Goal: Transaction & Acquisition: Purchase product/service

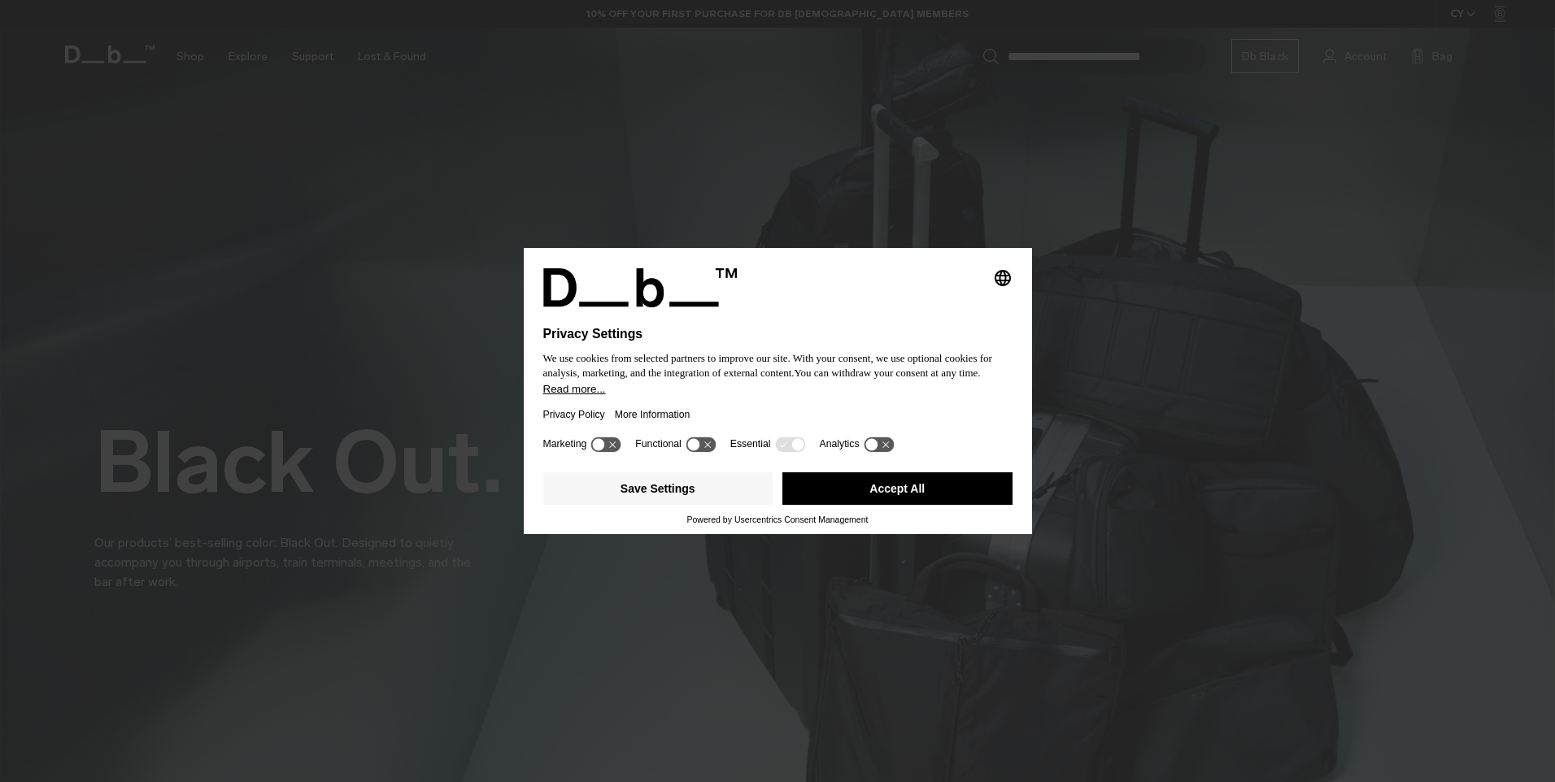
click at [877, 484] on button "Accept All" at bounding box center [897, 489] width 230 height 33
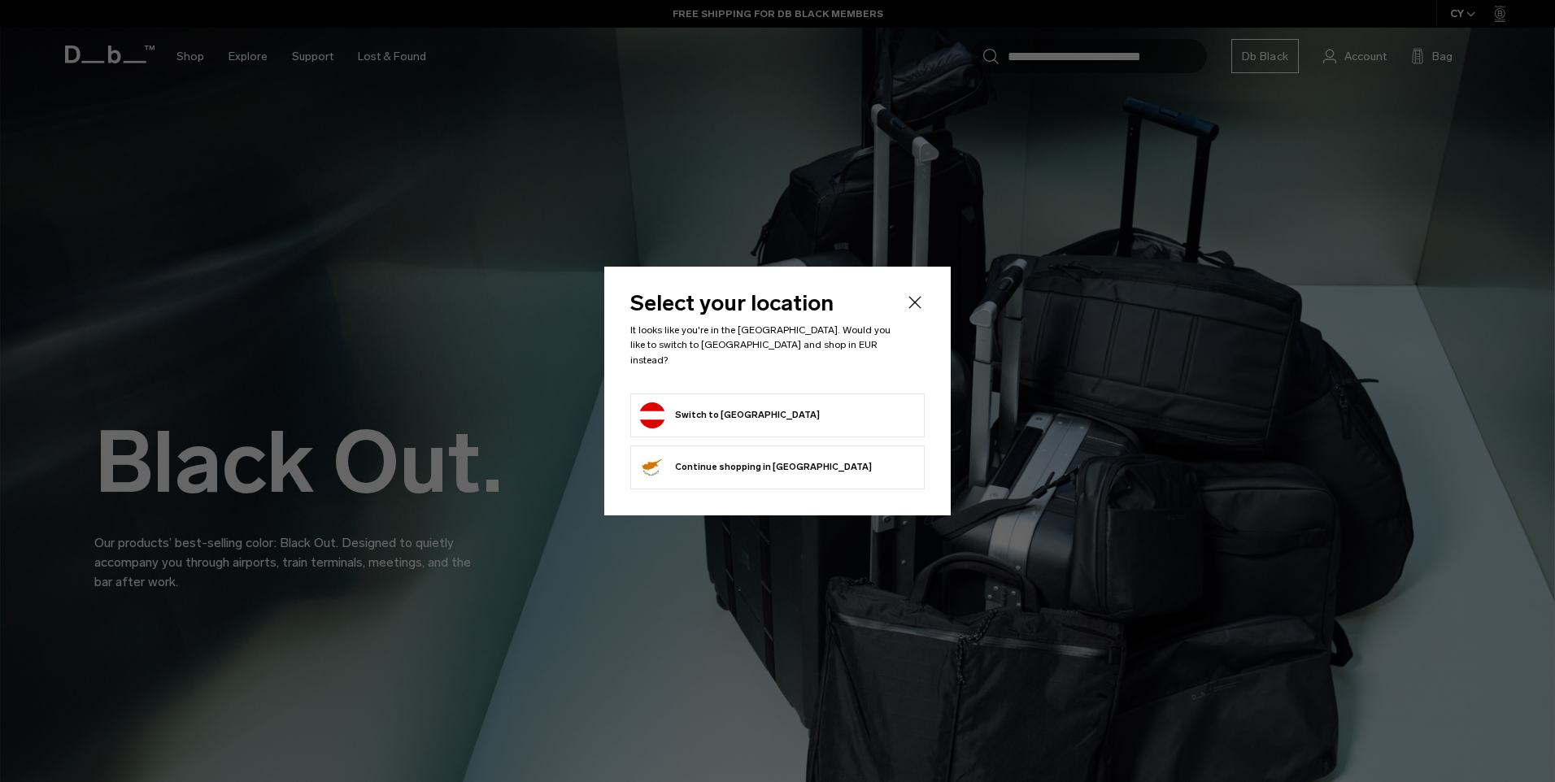
click at [695, 406] on button "Switch to Austria" at bounding box center [729, 416] width 181 height 26
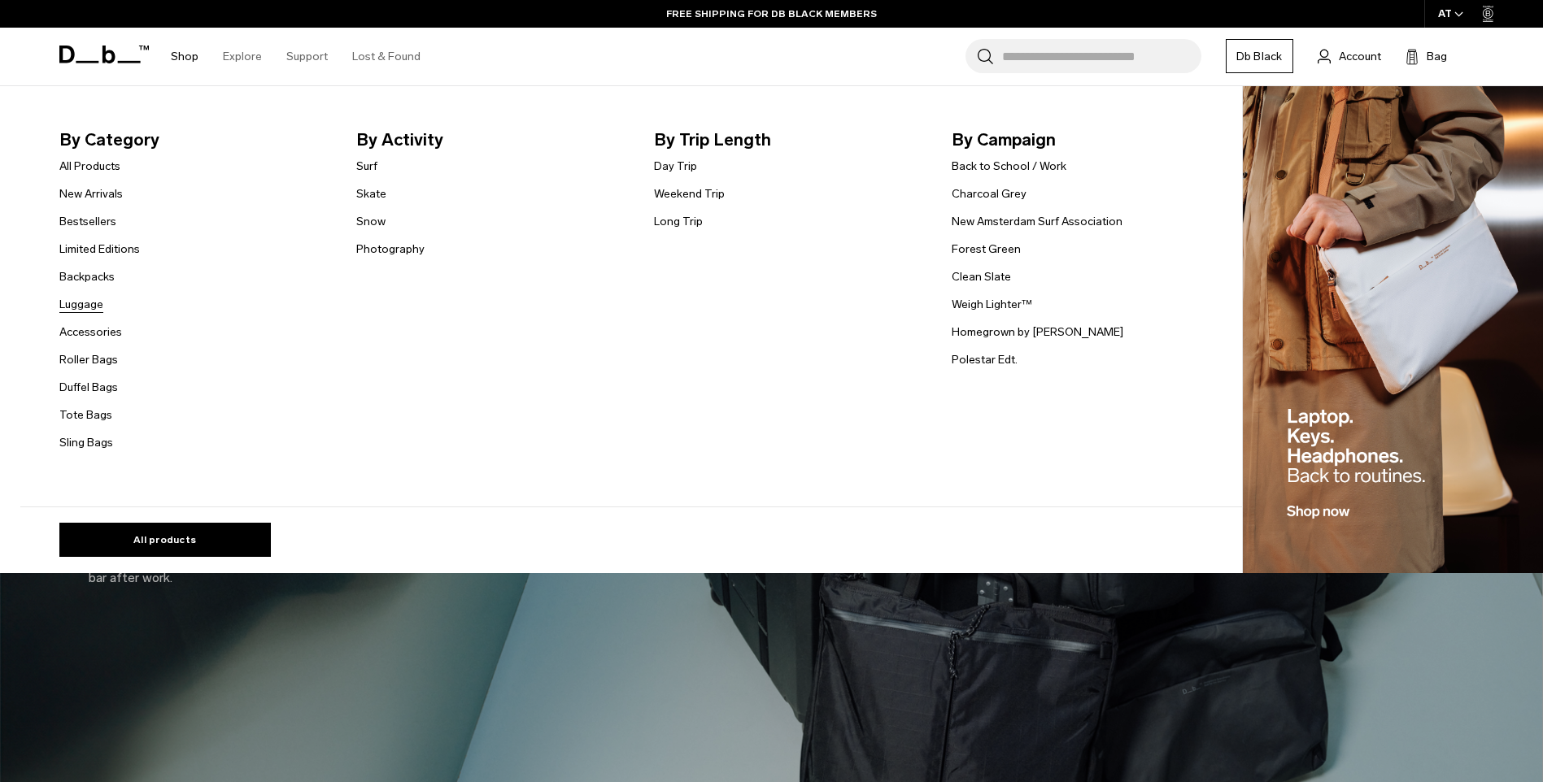
click at [92, 303] on link "Luggage" at bounding box center [81, 304] width 44 height 17
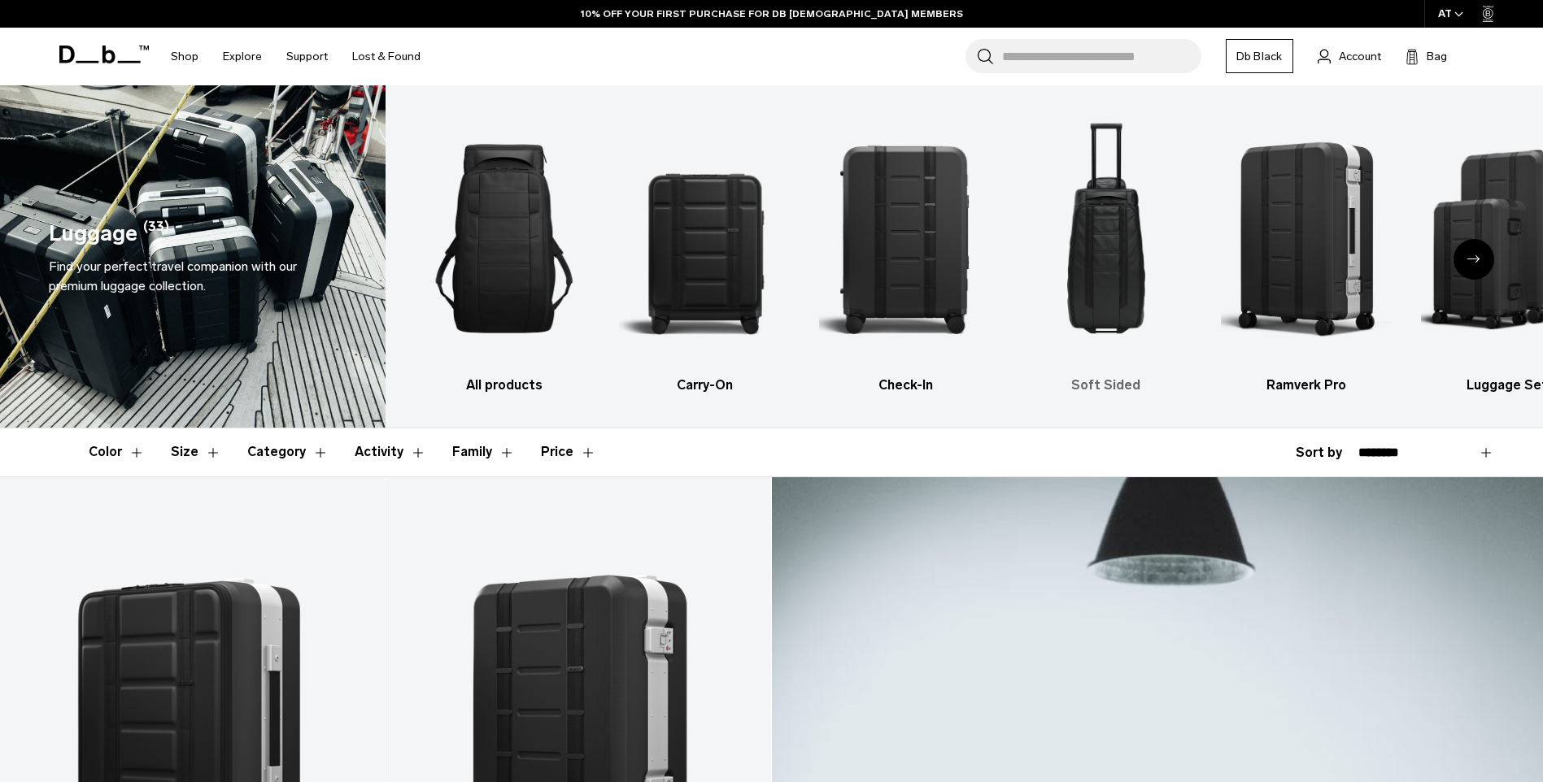
click at [1113, 255] on img "4 / 6" at bounding box center [1106, 239] width 172 height 258
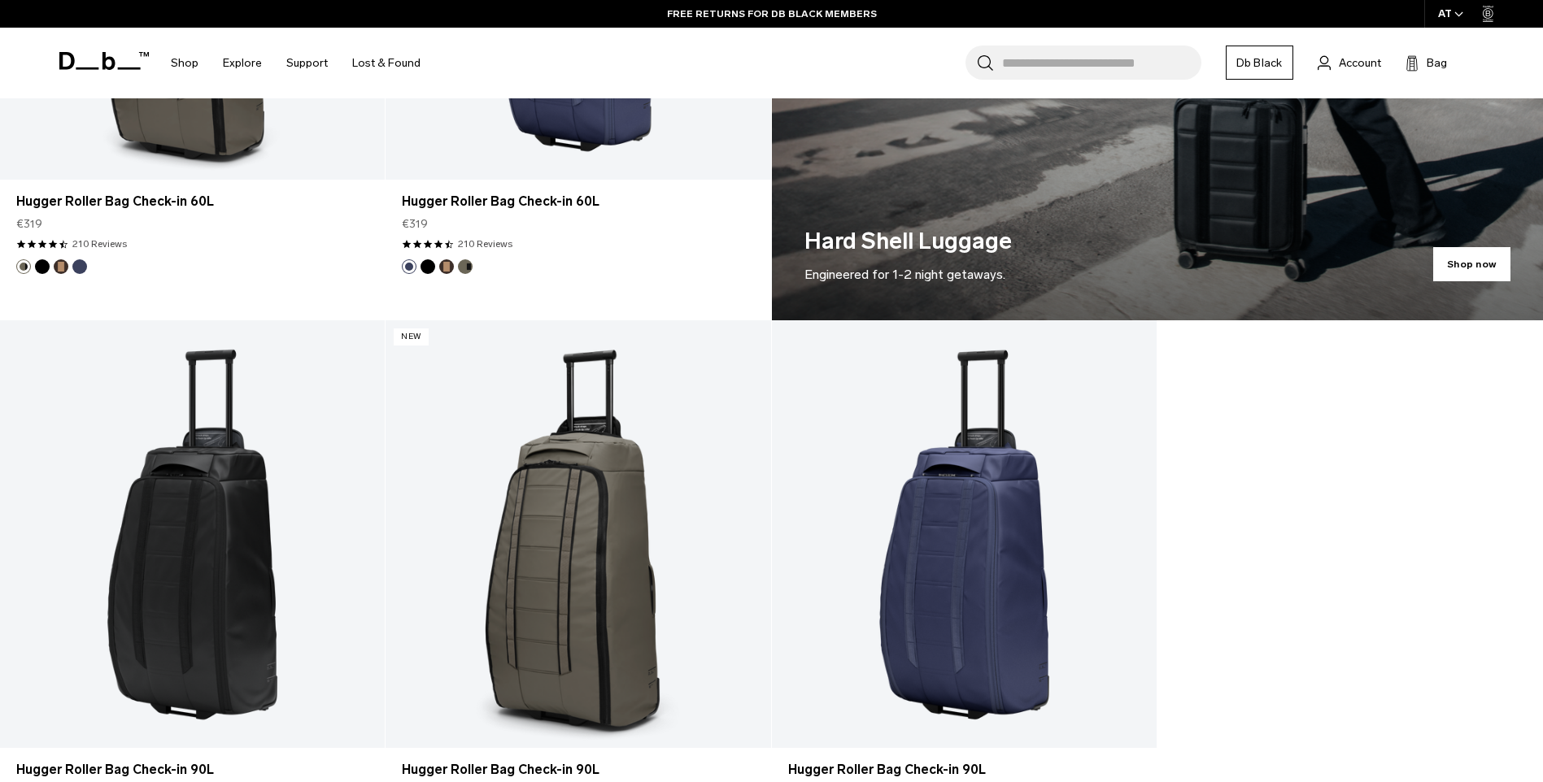
scroll to position [1381, 0]
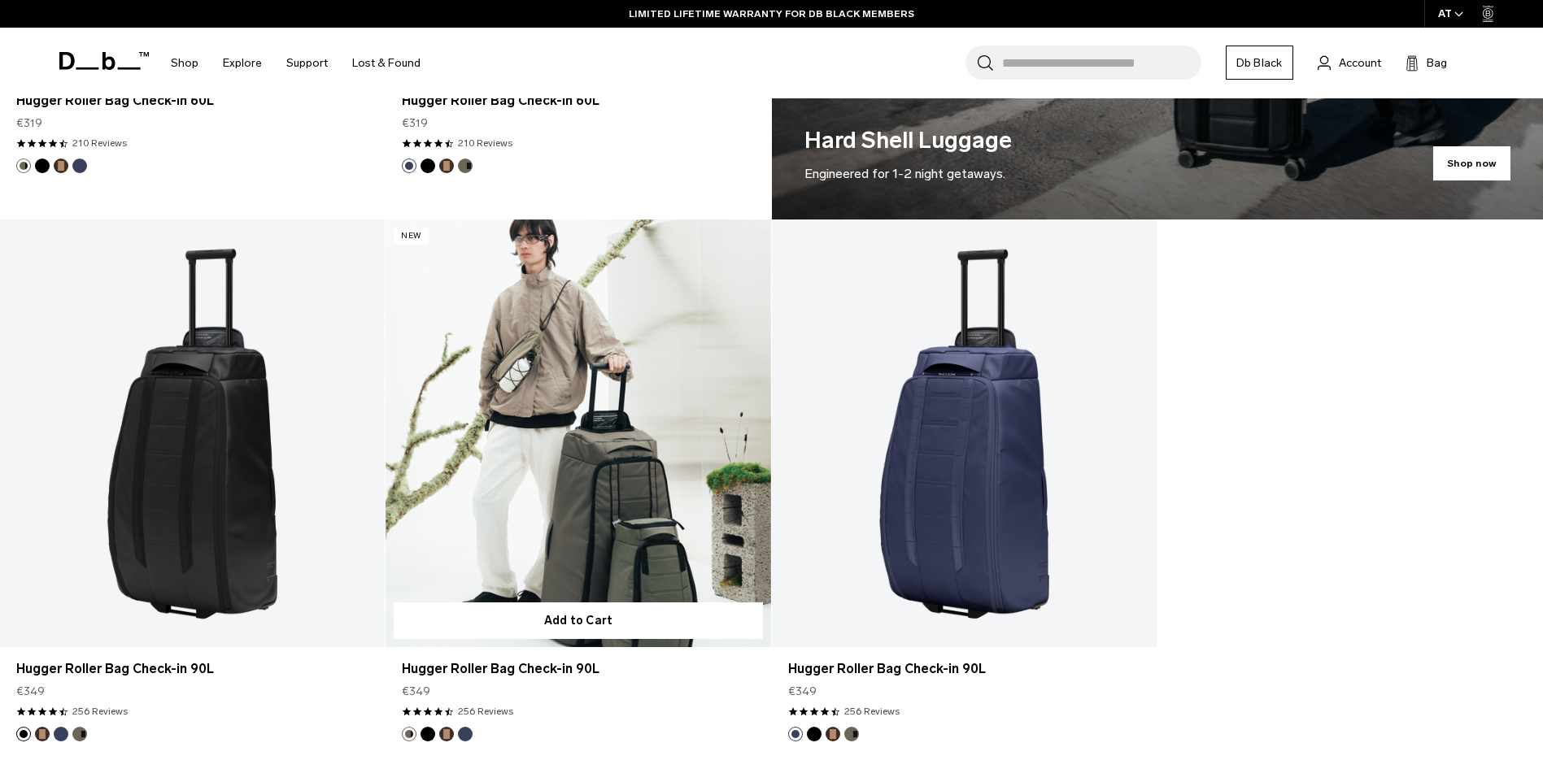
click at [616, 438] on link "Hugger Roller Bag Check-in 90L" at bounding box center [578, 434] width 385 height 428
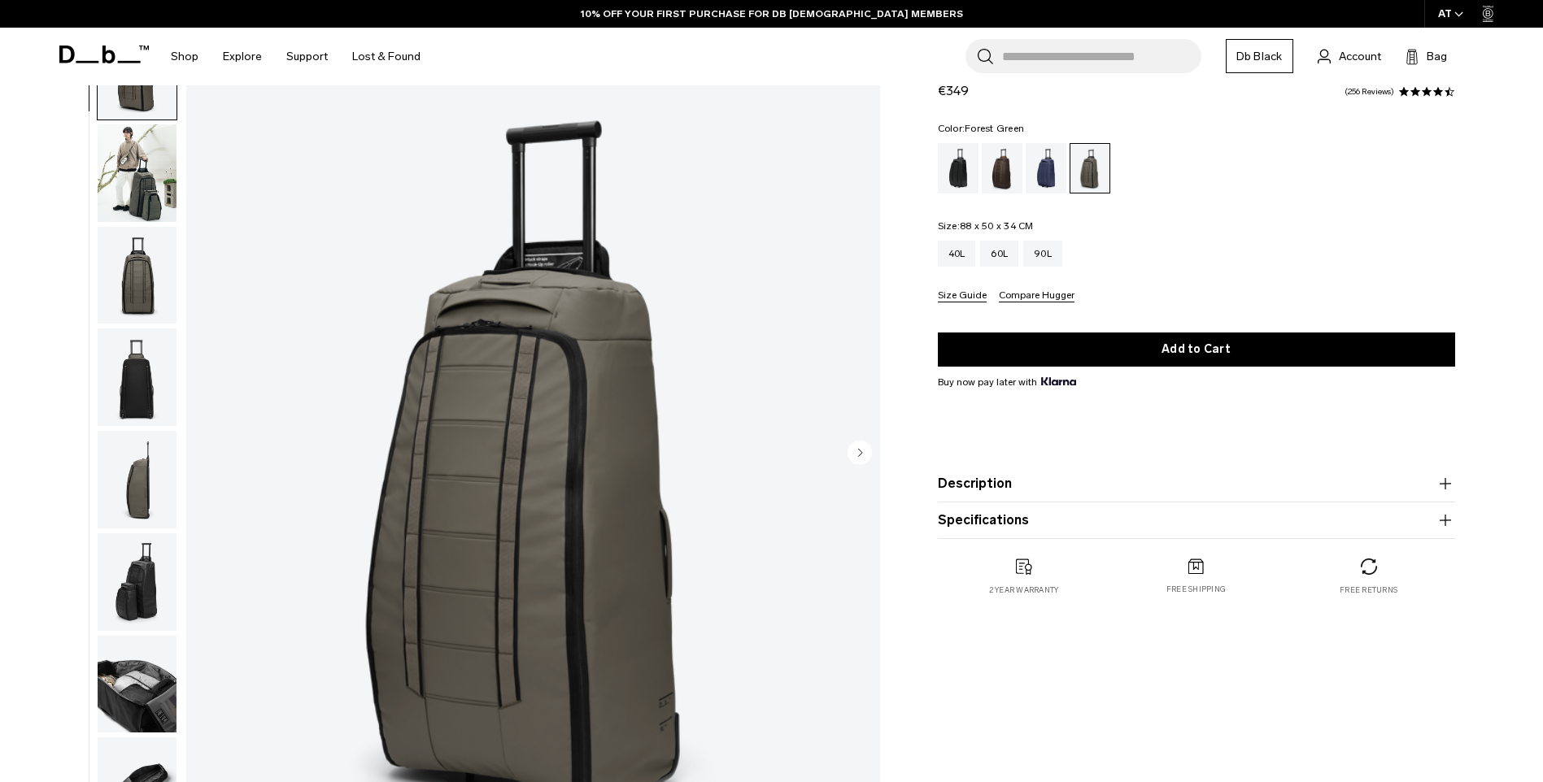
scroll to position [244, 0]
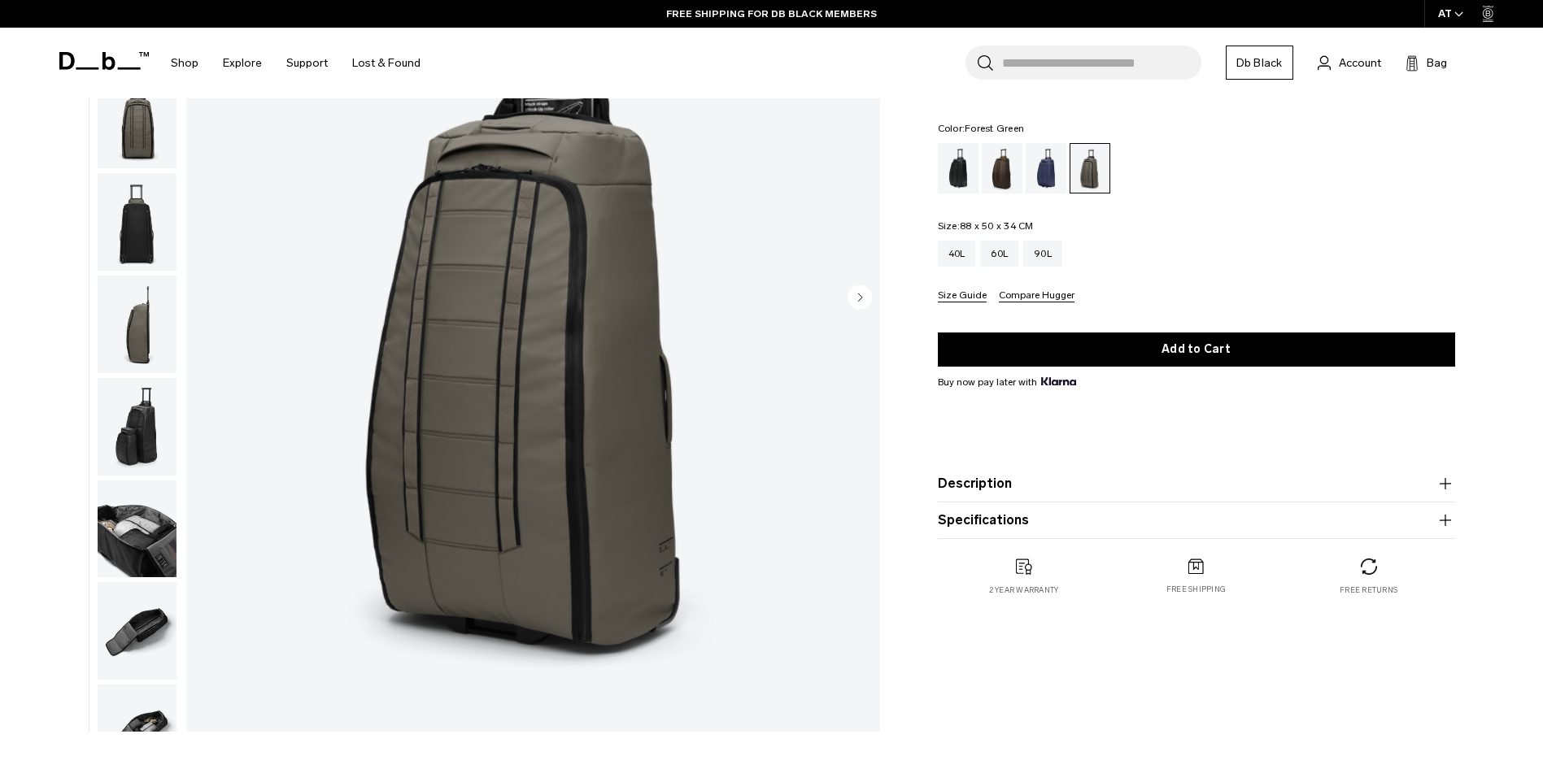
click at [141, 529] on img "button" at bounding box center [137, 530] width 79 height 98
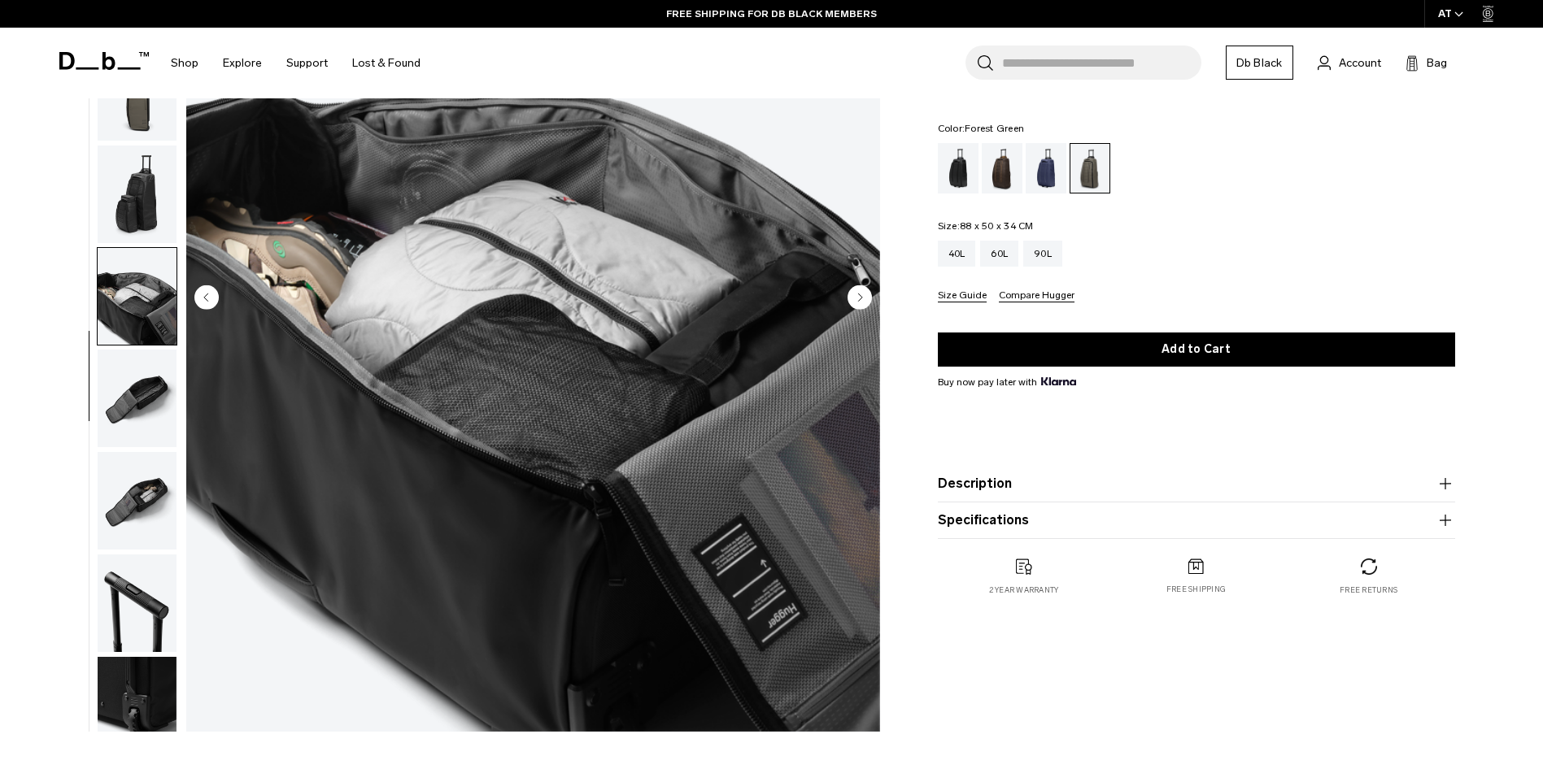
scroll to position [256, 0]
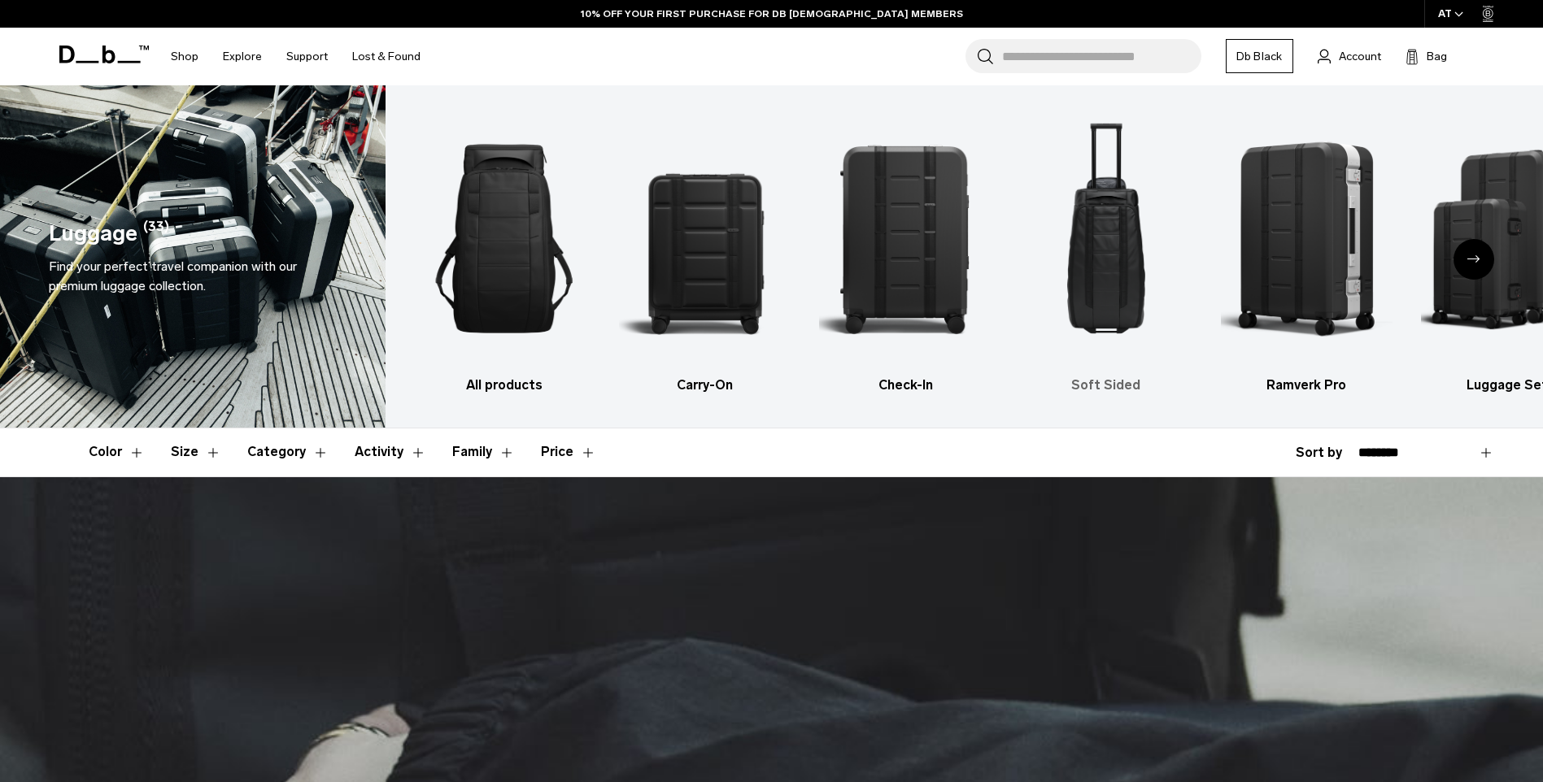
click at [1109, 253] on img "4 / 6" at bounding box center [1106, 239] width 172 height 258
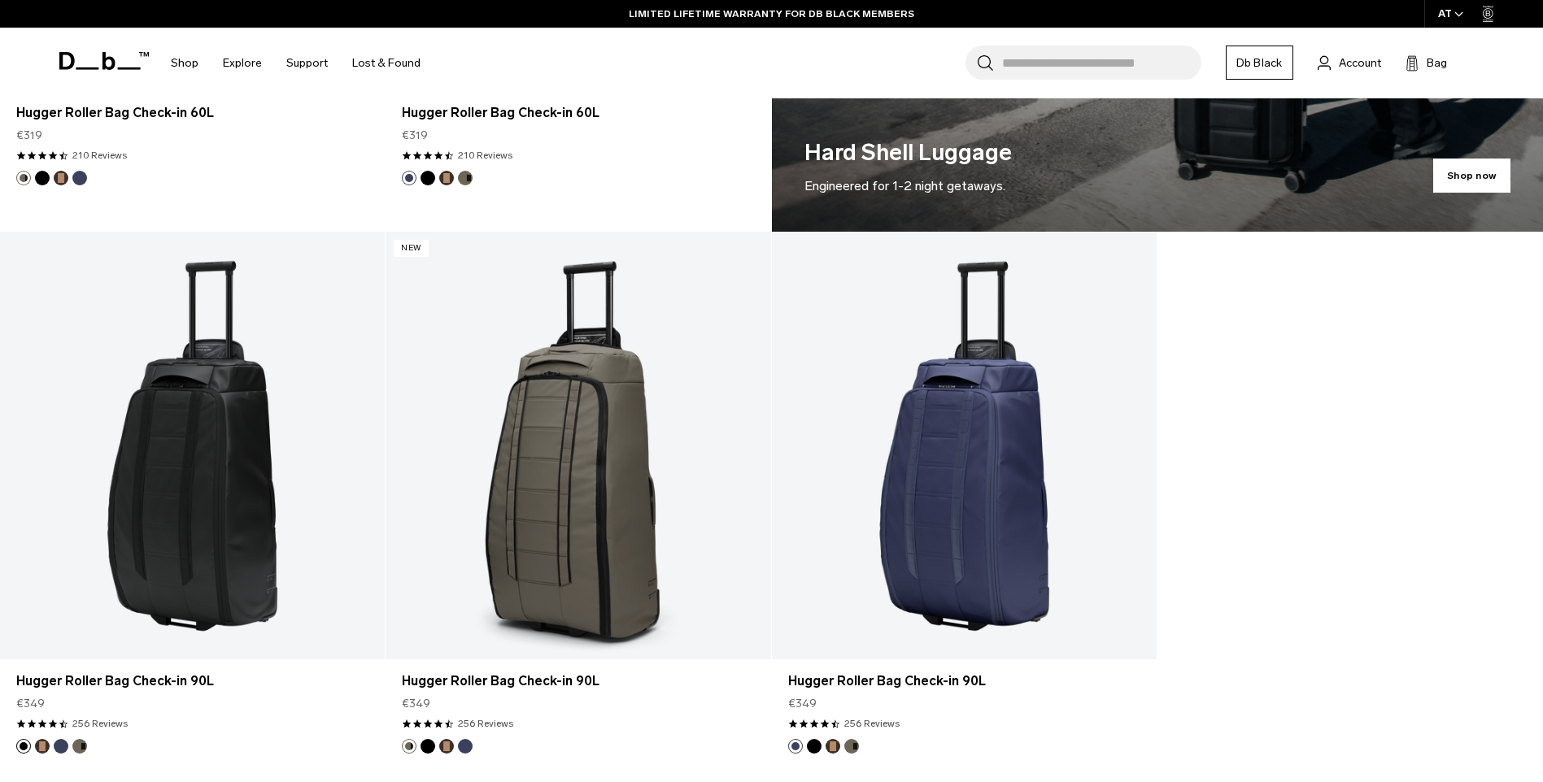
scroll to position [1392, 0]
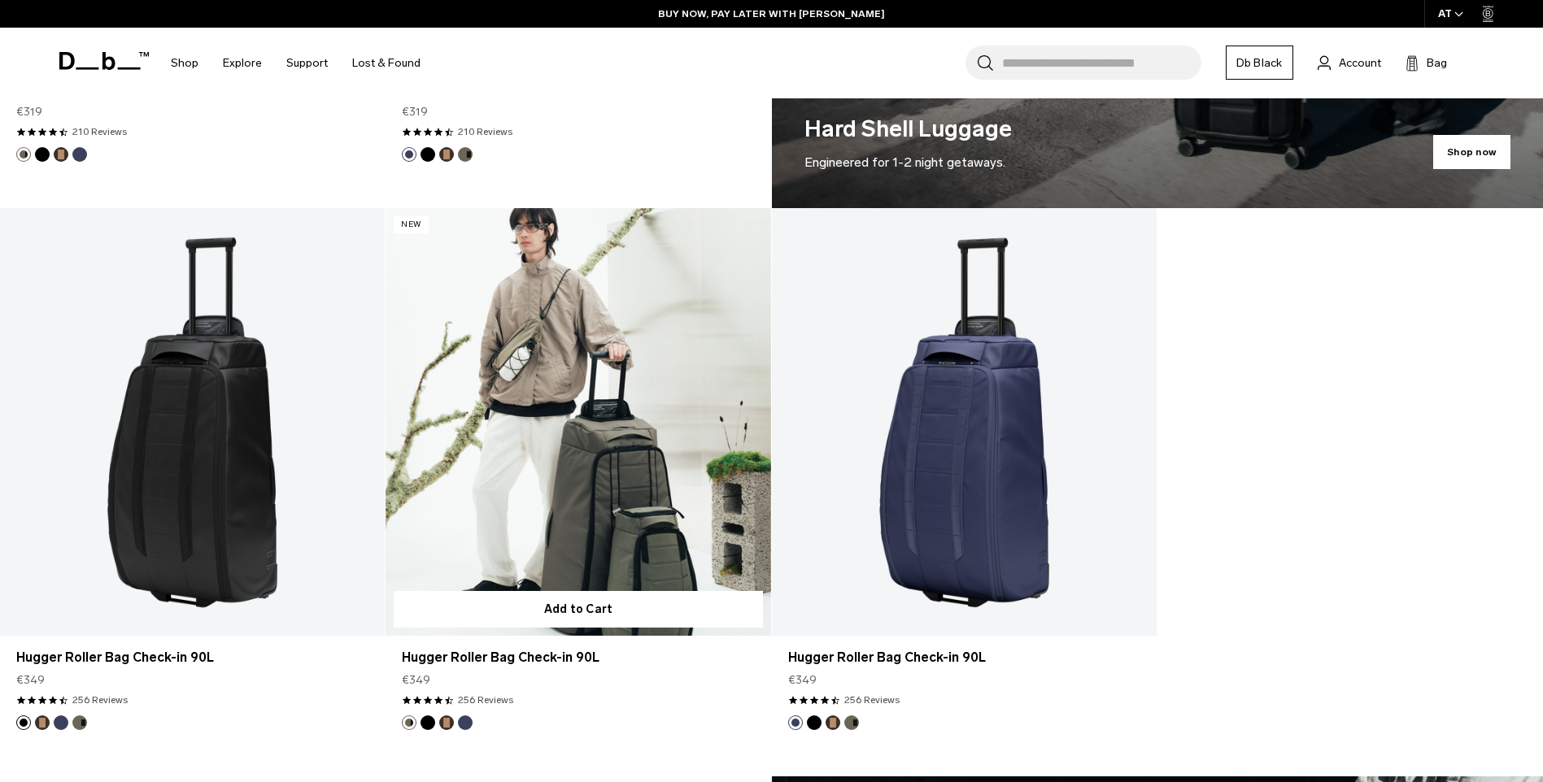
click at [603, 418] on link "Hugger Roller Bag Check-in 90L" at bounding box center [578, 422] width 385 height 428
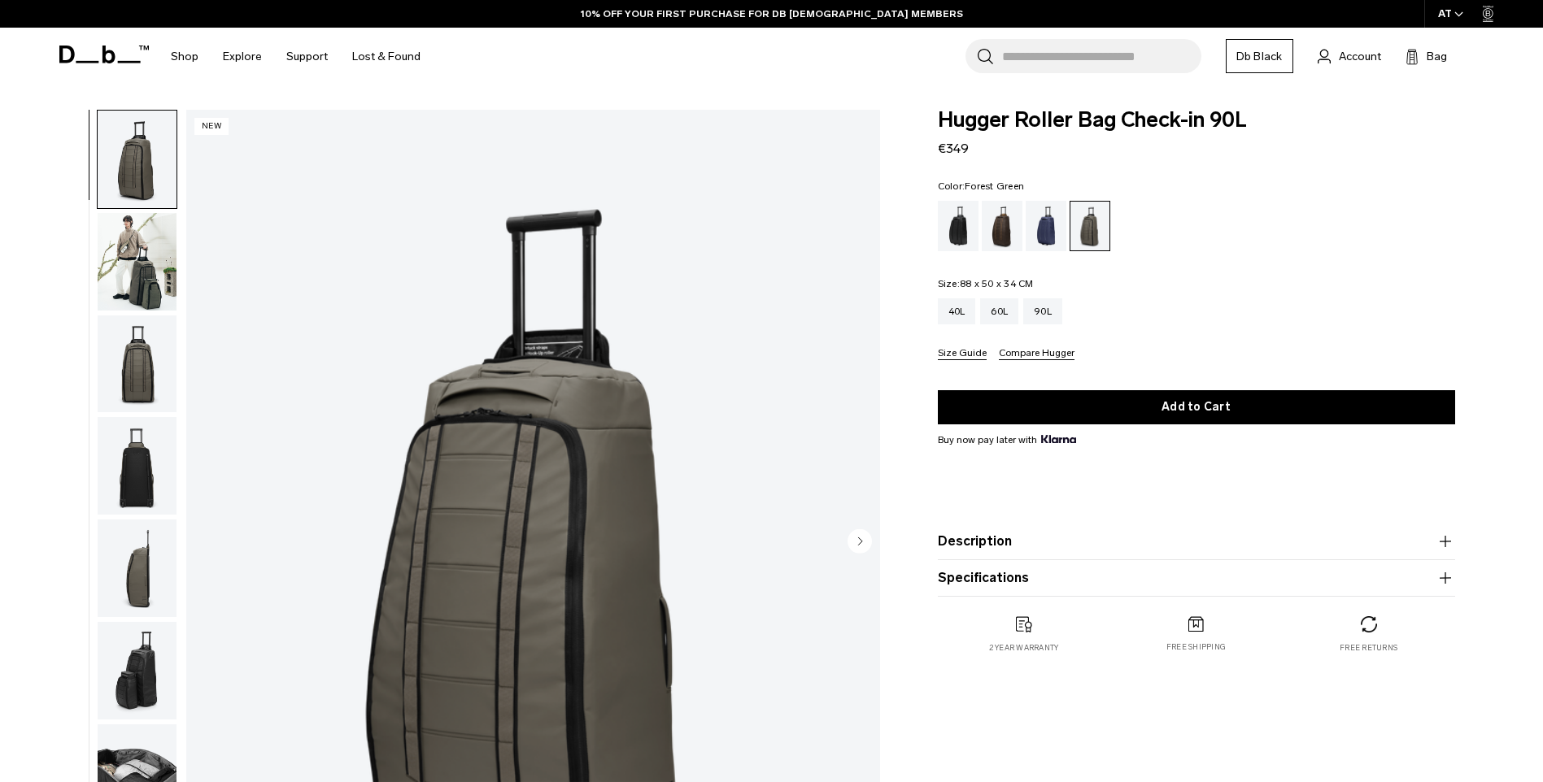
click at [146, 268] on img "button" at bounding box center [137, 262] width 79 height 98
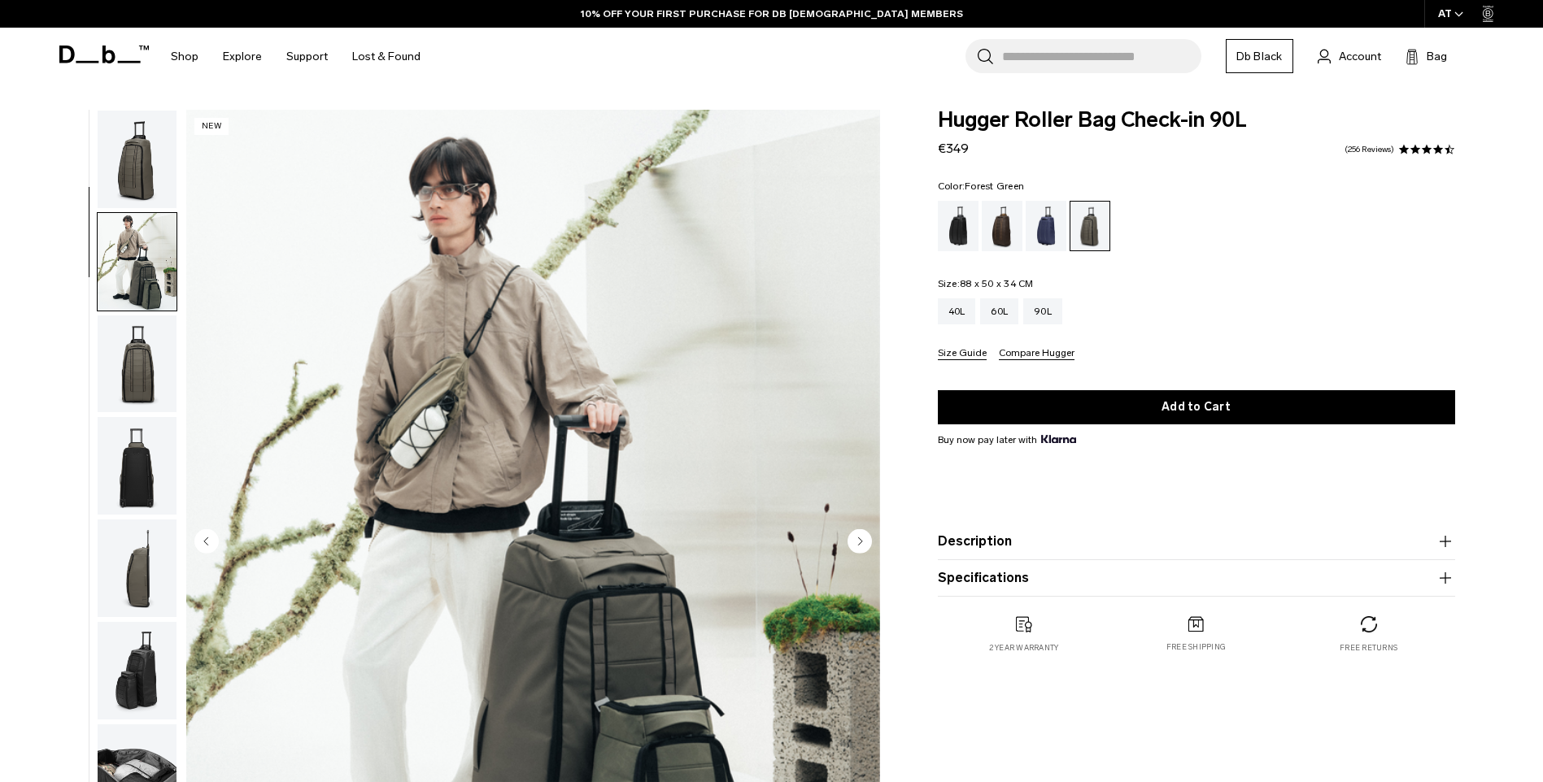
scroll to position [102, 0]
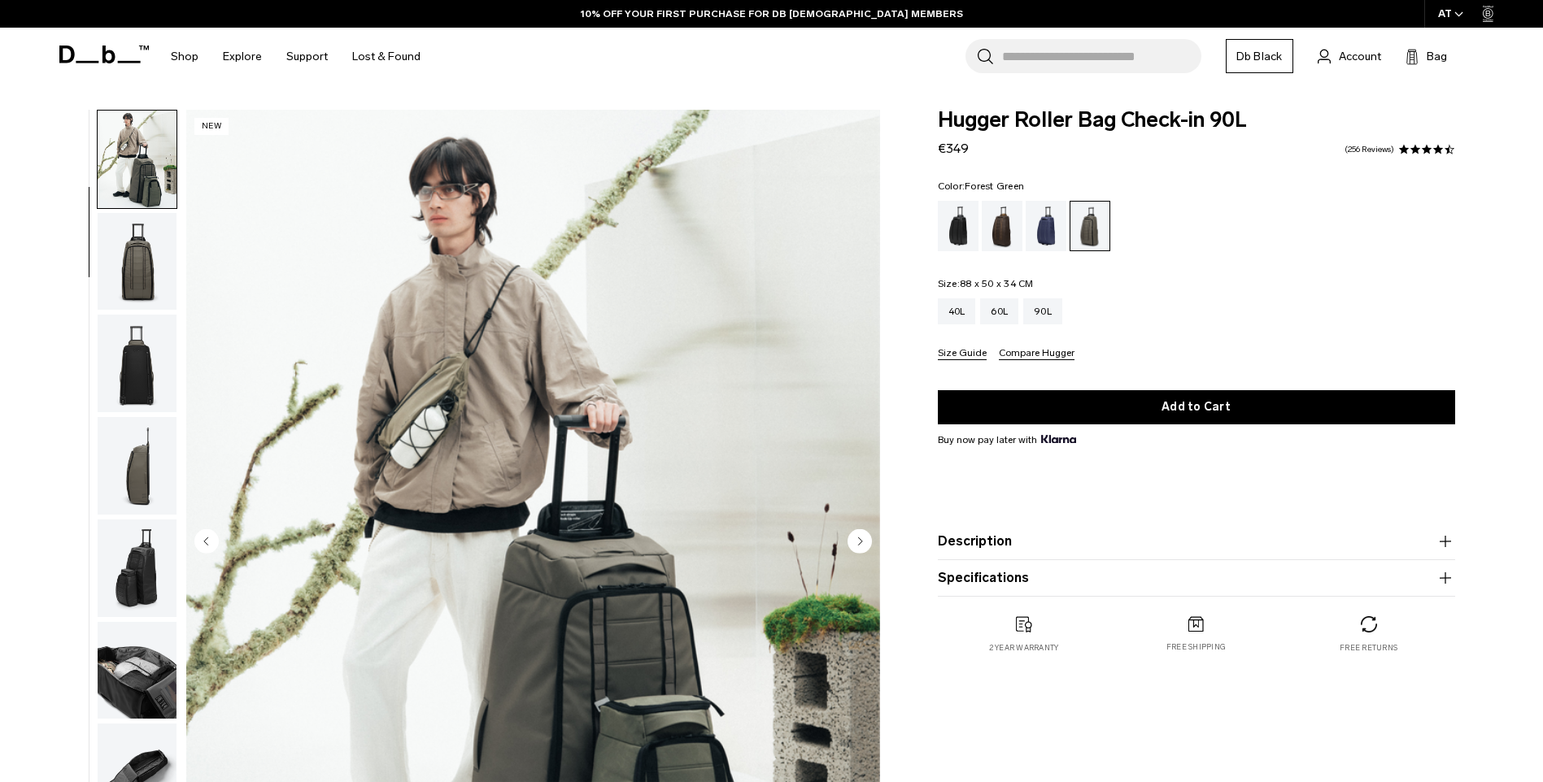
click at [862, 537] on circle "Next slide" at bounding box center [859, 541] width 24 height 24
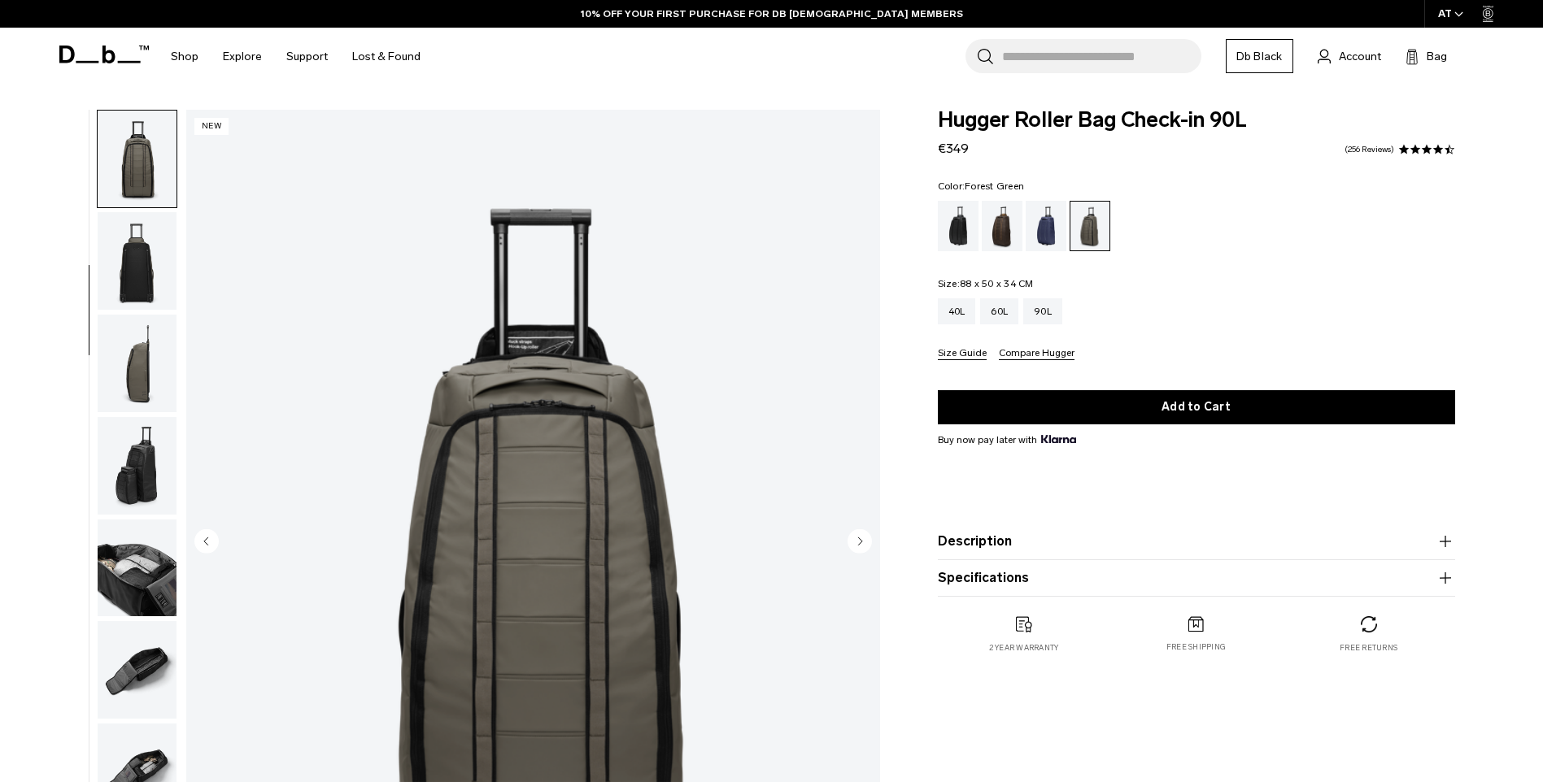
click at [862, 537] on circle "Next slide" at bounding box center [859, 541] width 24 height 24
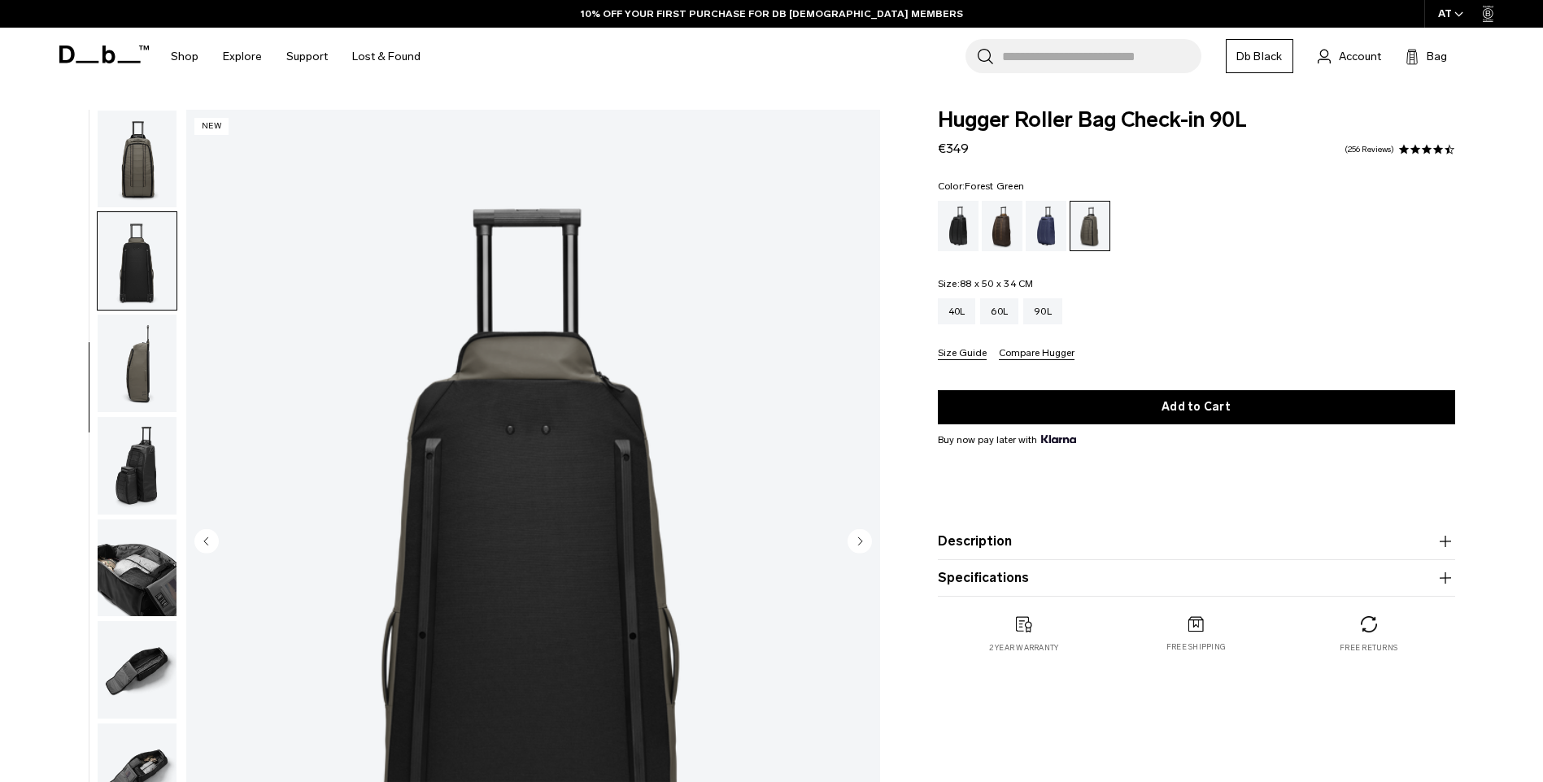
scroll to position [256, 0]
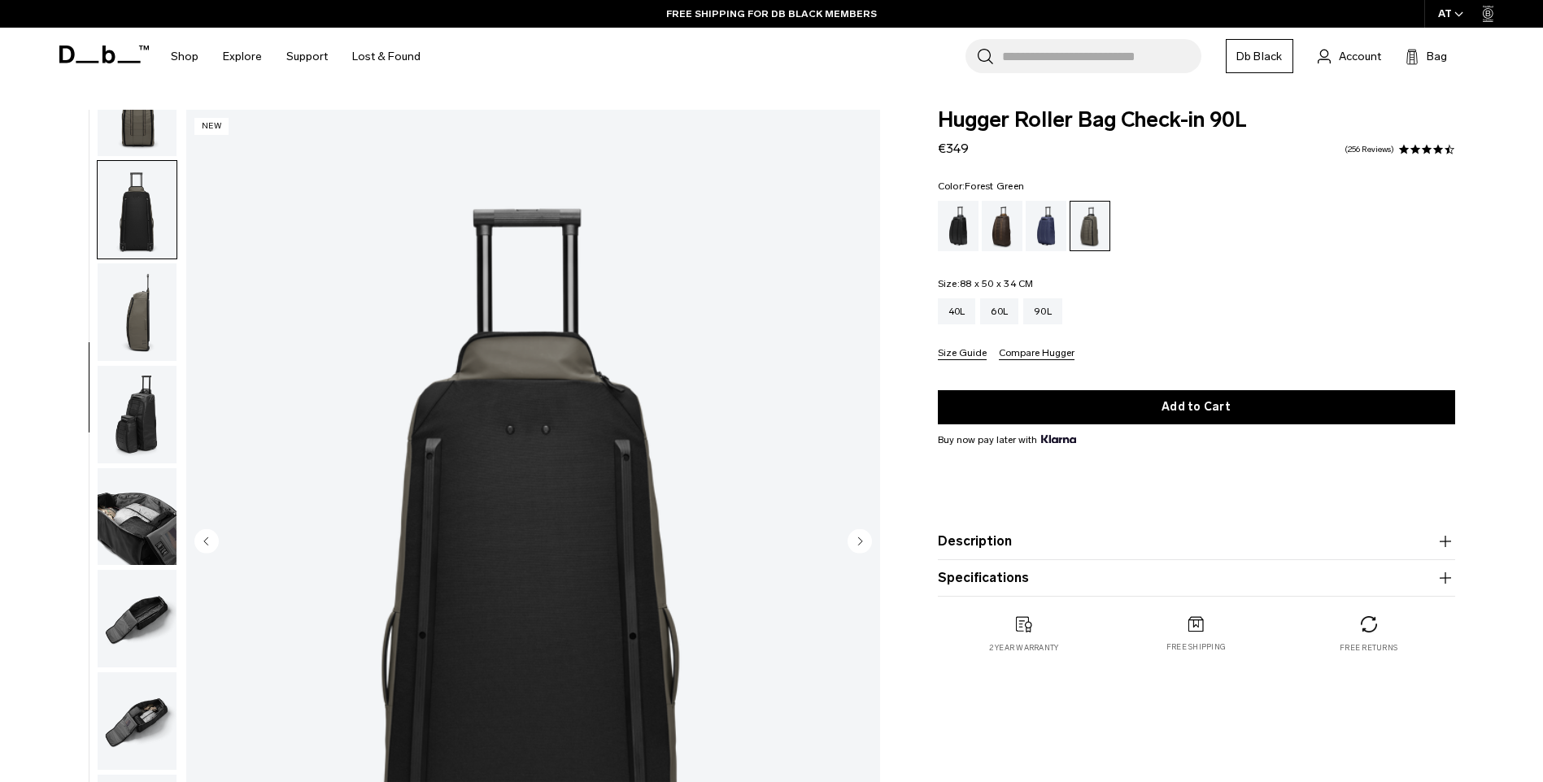
click at [862, 537] on circle "Next slide" at bounding box center [859, 541] width 24 height 24
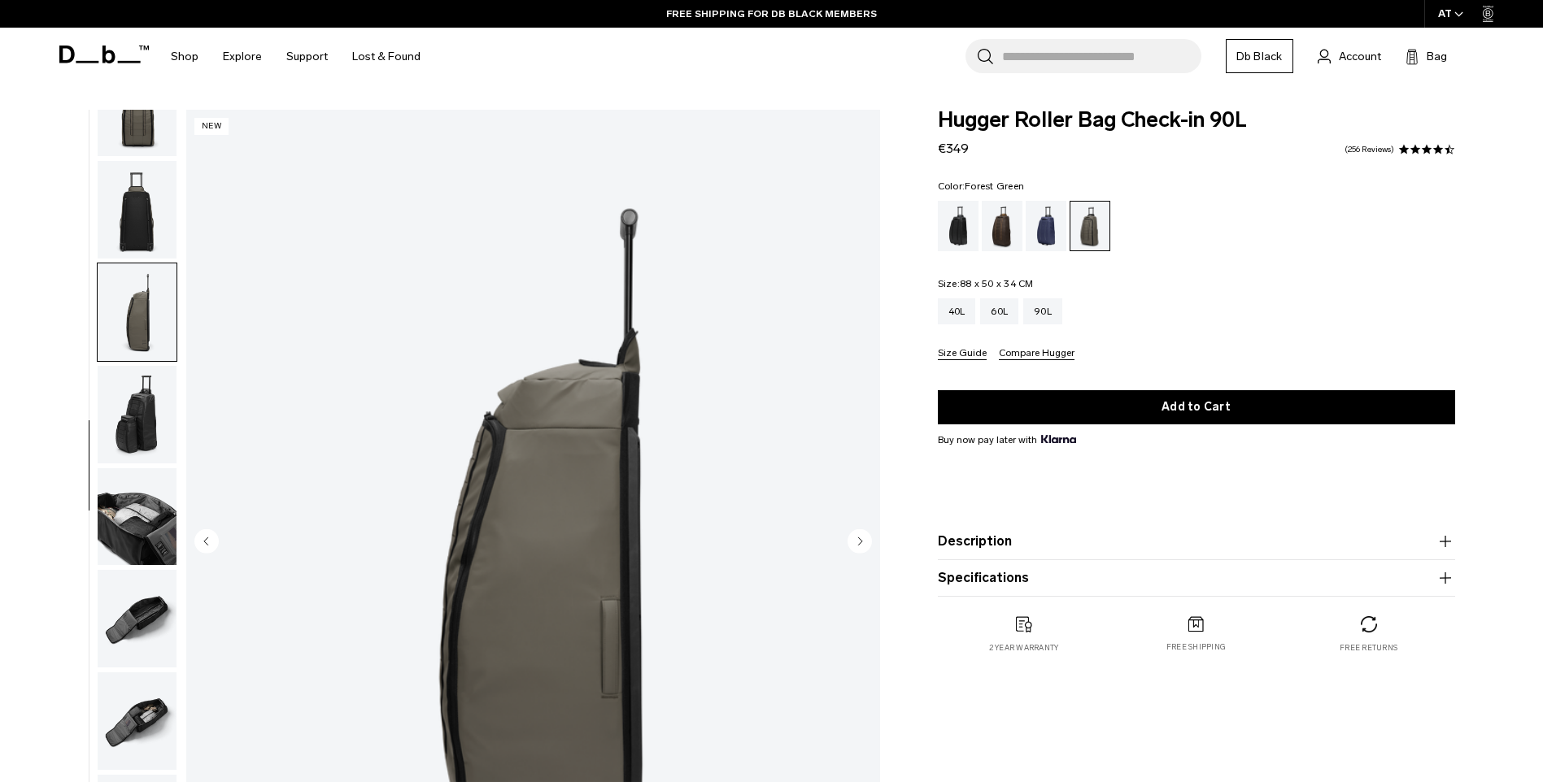
click at [862, 537] on circle "Next slide" at bounding box center [859, 541] width 24 height 24
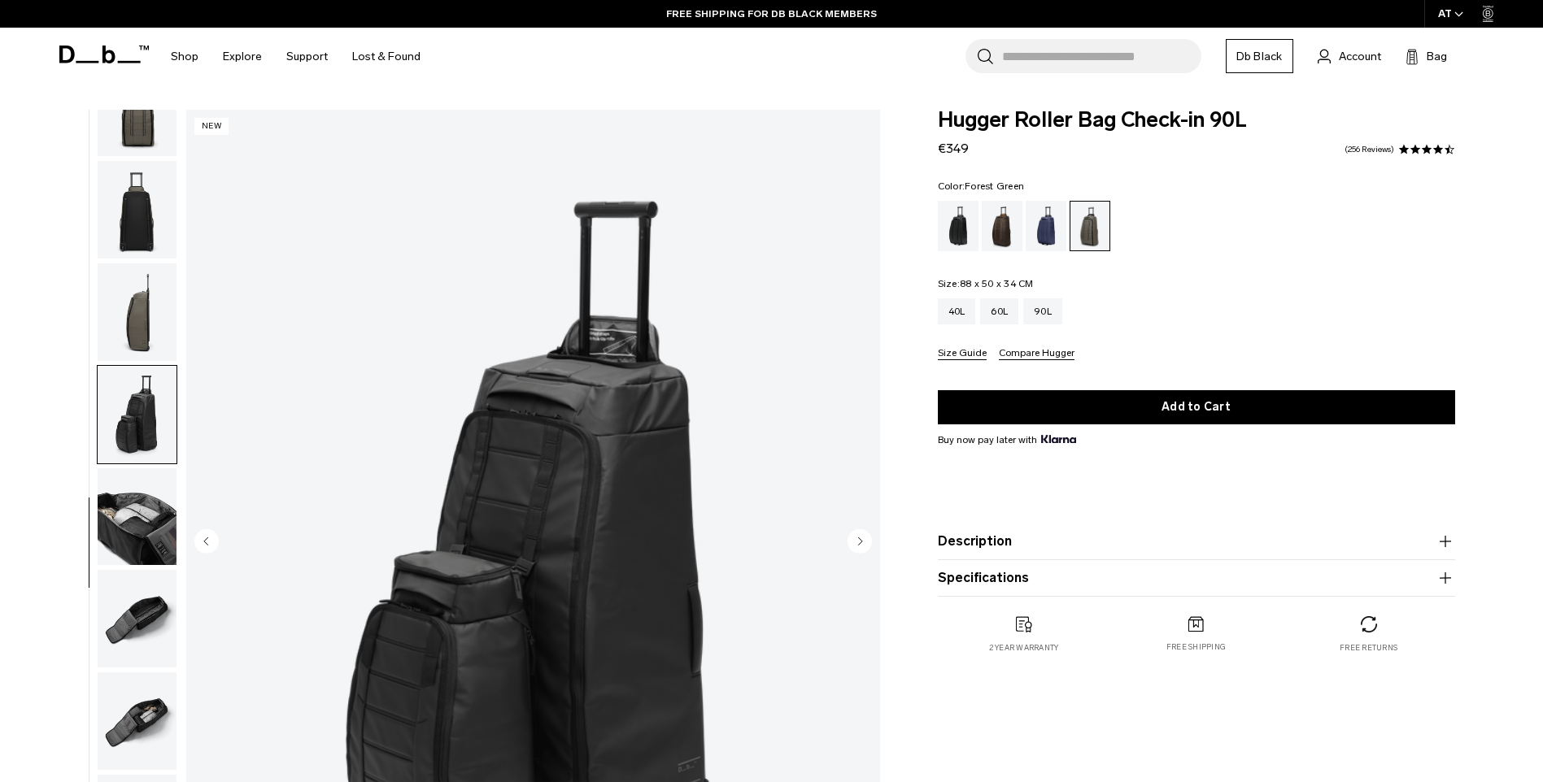
click at [862, 537] on circle "Next slide" at bounding box center [859, 541] width 24 height 24
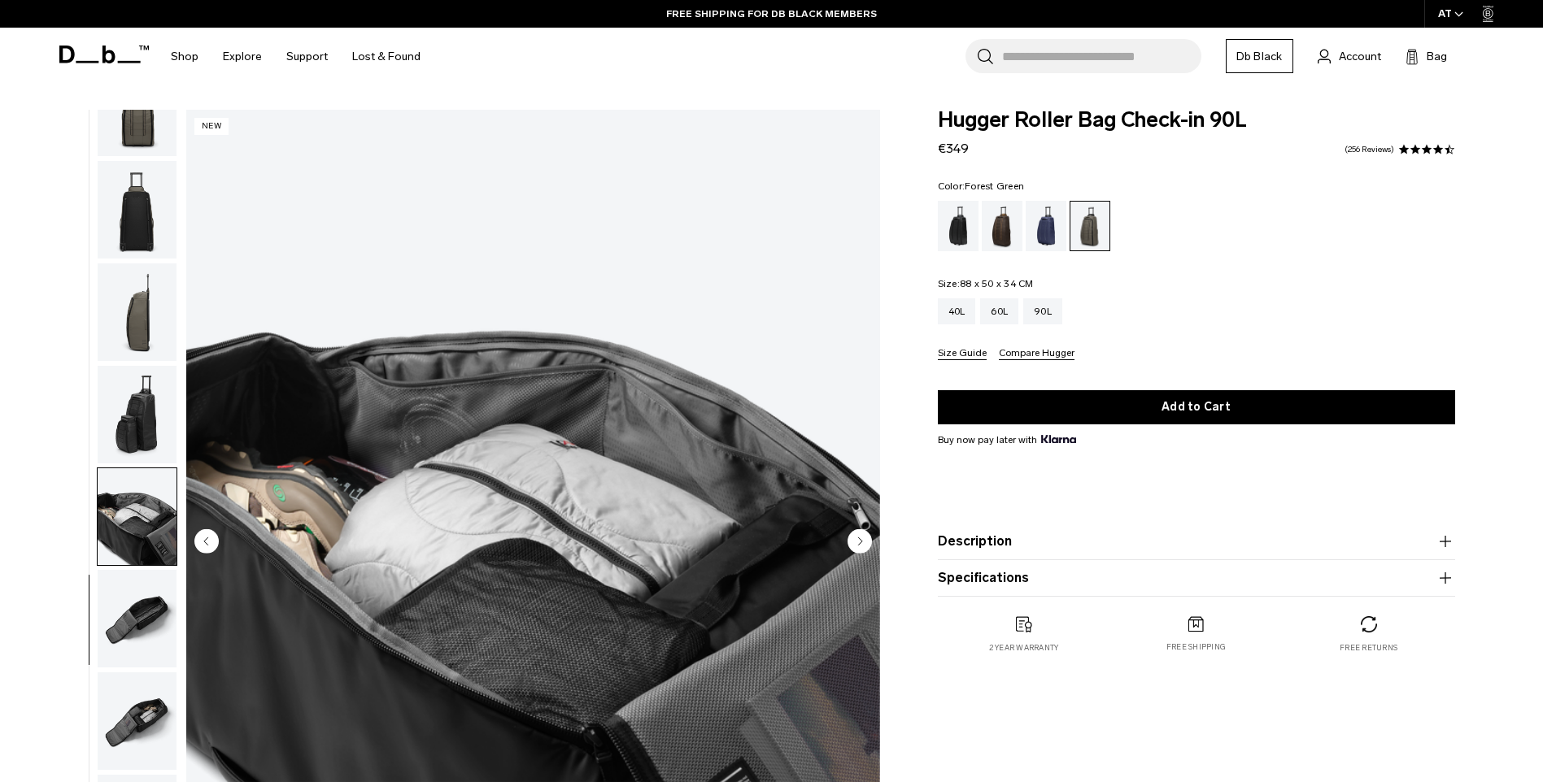
click at [862, 537] on circle "Next slide" at bounding box center [859, 541] width 24 height 24
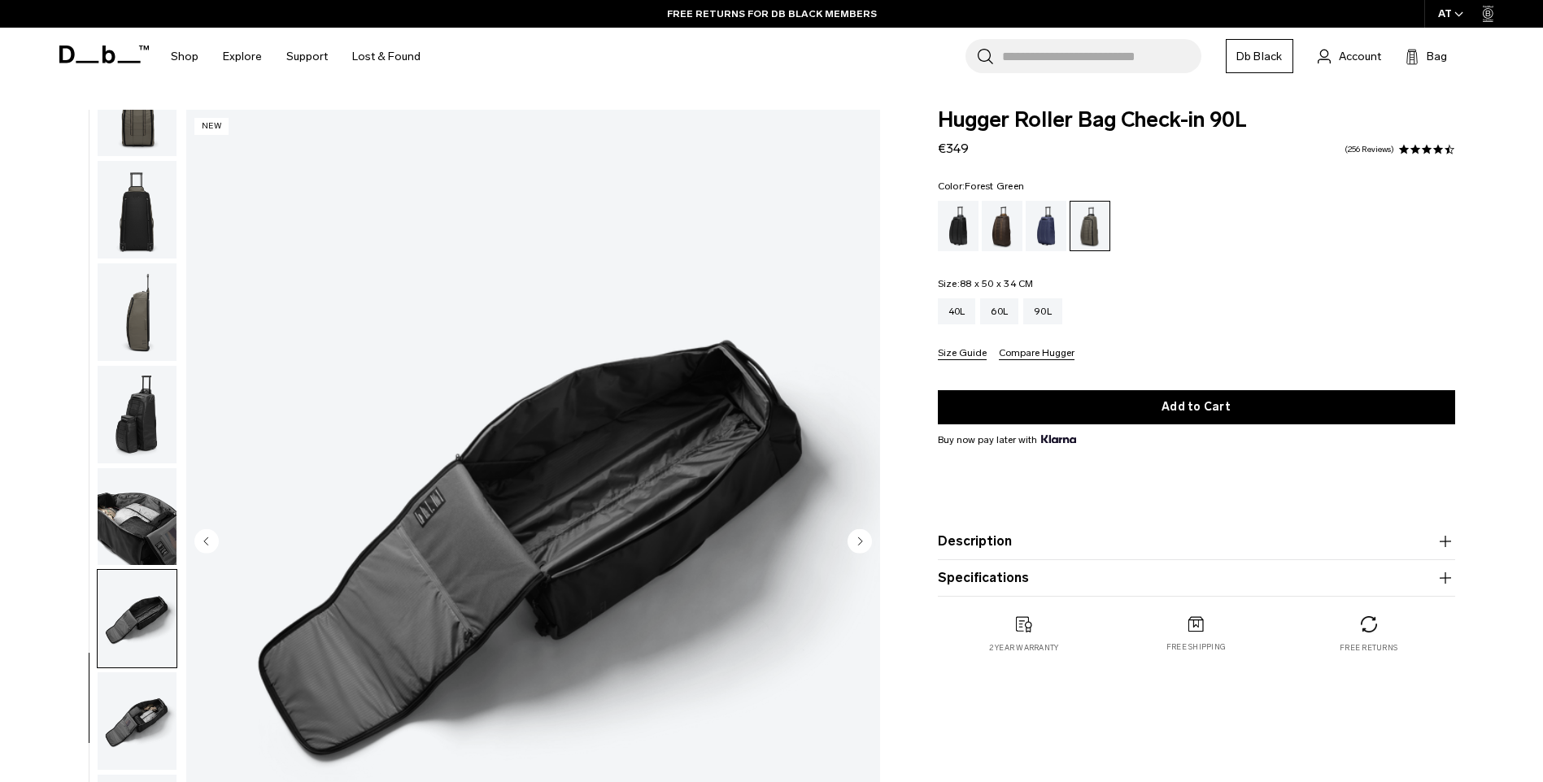
click at [862, 537] on circle "Next slide" at bounding box center [859, 541] width 24 height 24
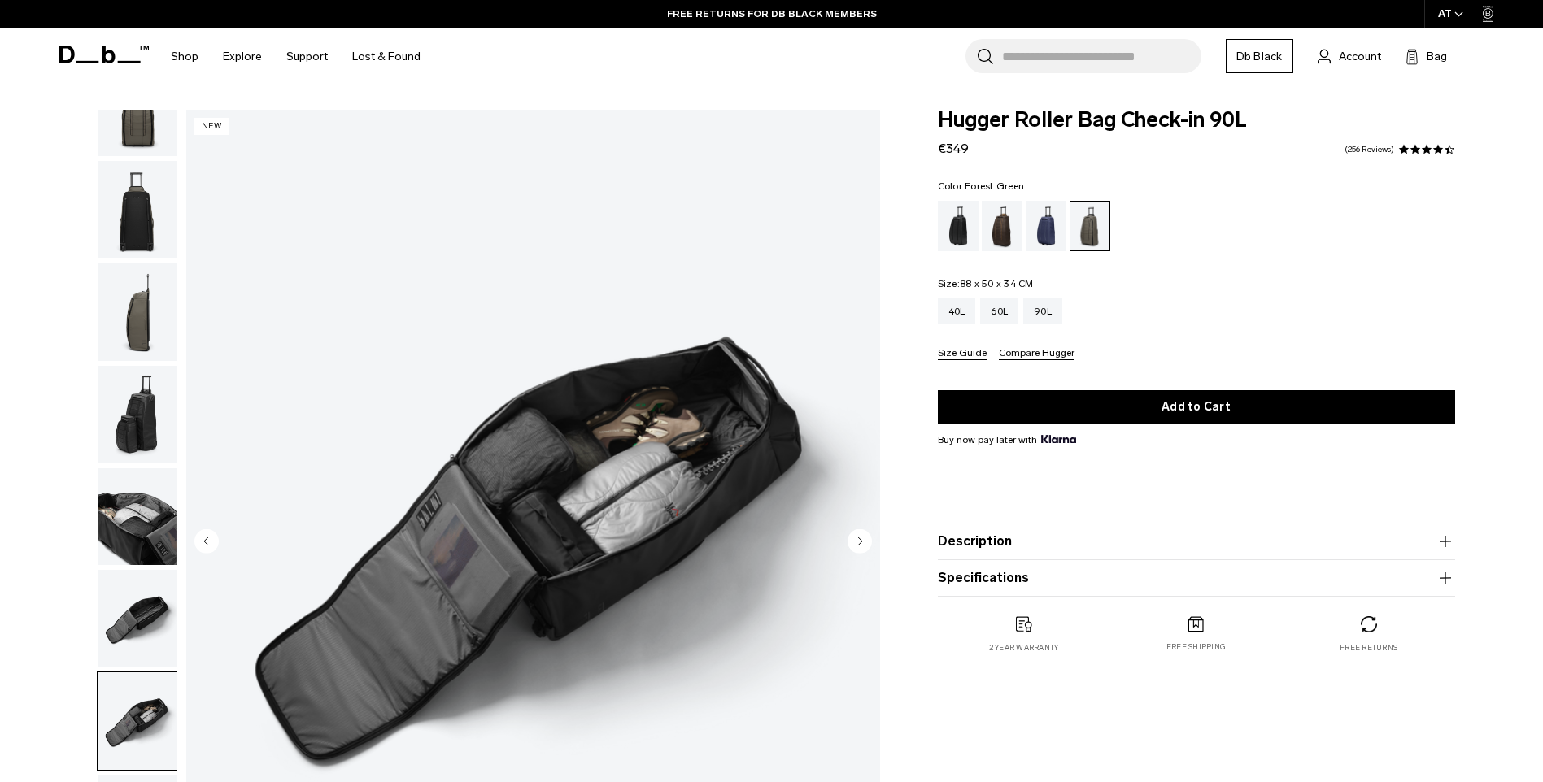
click at [862, 537] on circle "Next slide" at bounding box center [859, 541] width 24 height 24
